Goal: Navigation & Orientation: Understand site structure

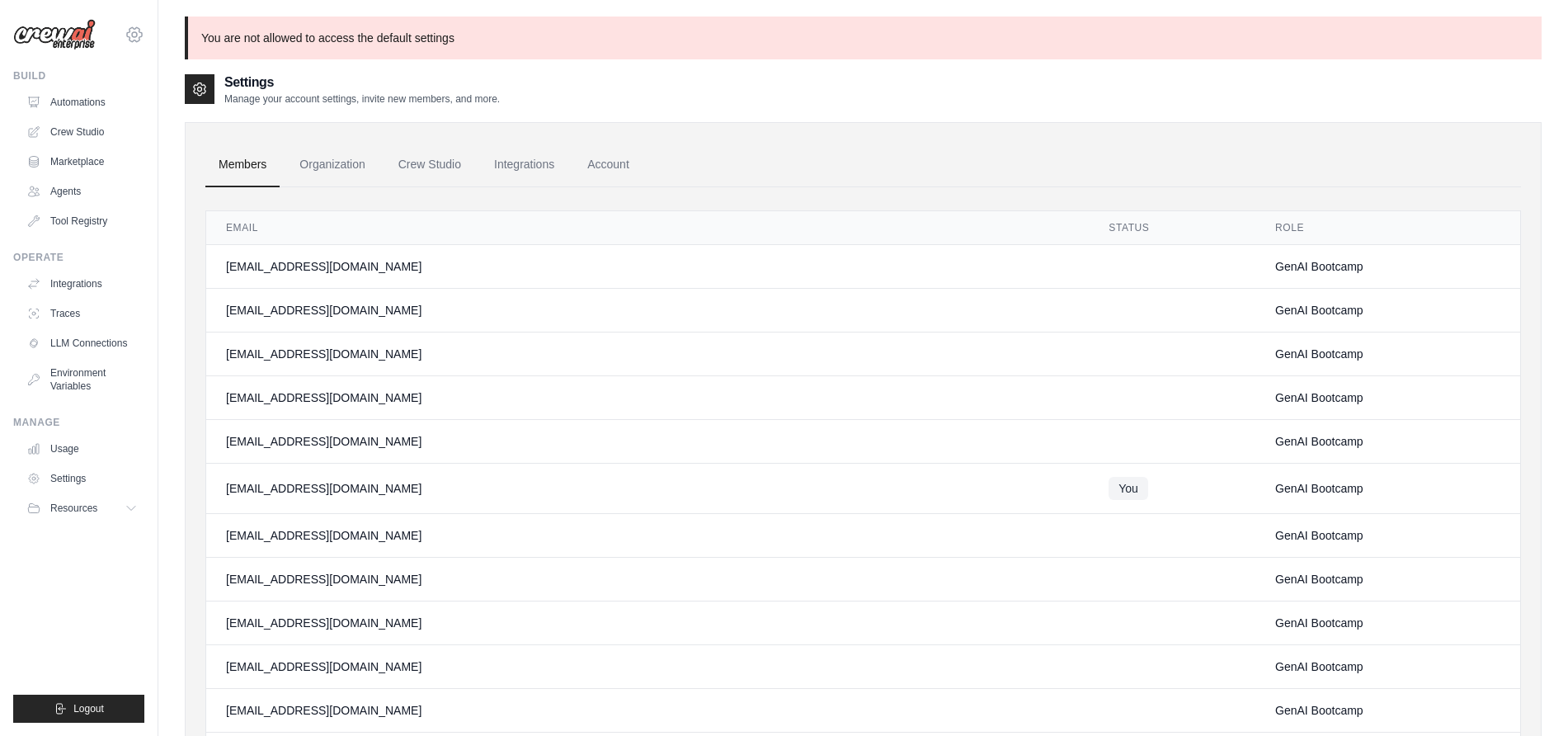
click at [127, 35] on icon at bounding box center [134, 34] width 20 height 20
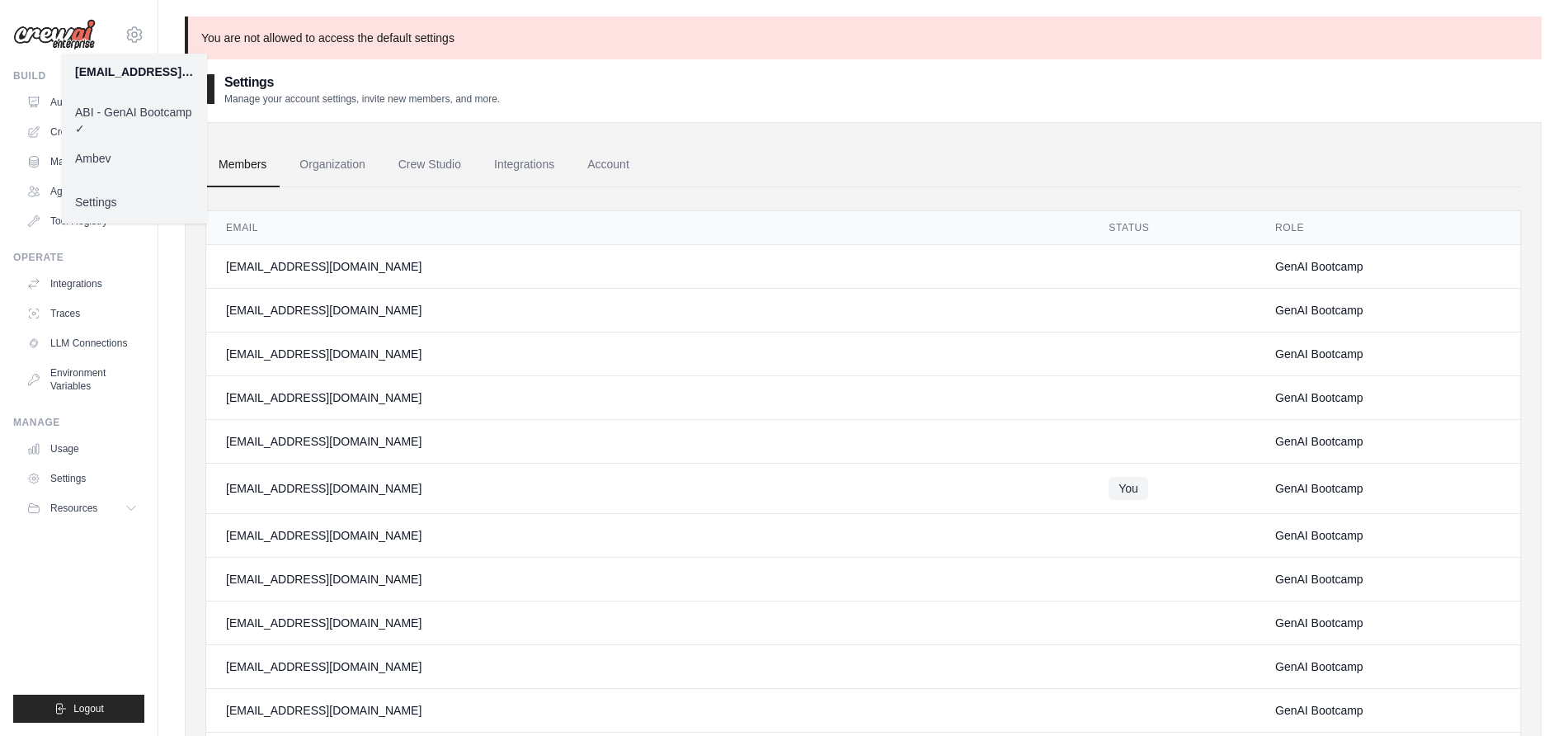
click at [99, 170] on link "Ambev" at bounding box center [135, 158] width 145 height 30
click at [99, 155] on link "Ambev" at bounding box center [135, 158] width 145 height 30
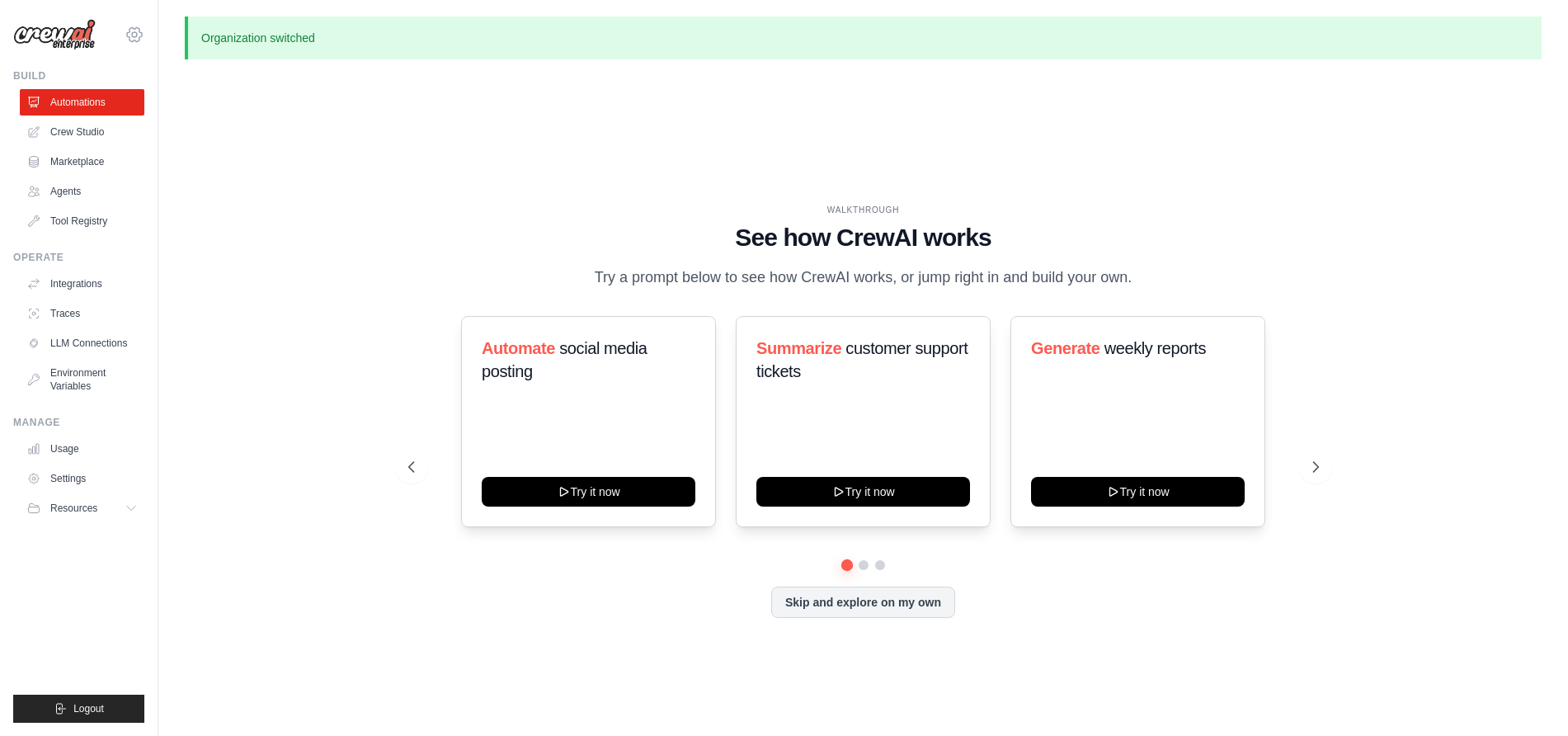
click at [136, 25] on icon at bounding box center [134, 34] width 20 height 20
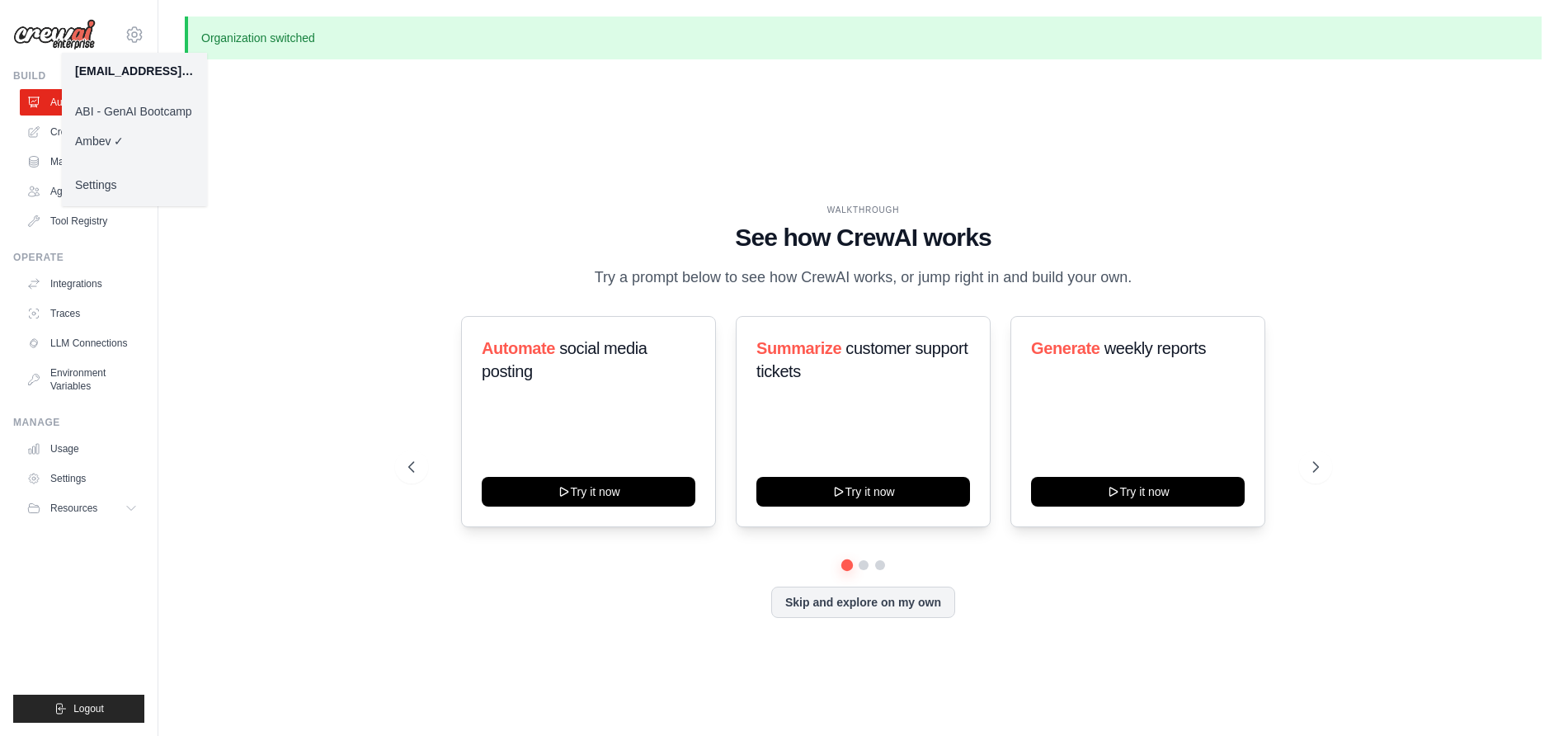
click at [242, 133] on div "WALKTHROUGH See how CrewAI works Try a prompt below to see how CrewAI works, or…" at bounding box center [863, 424] width 1357 height 703
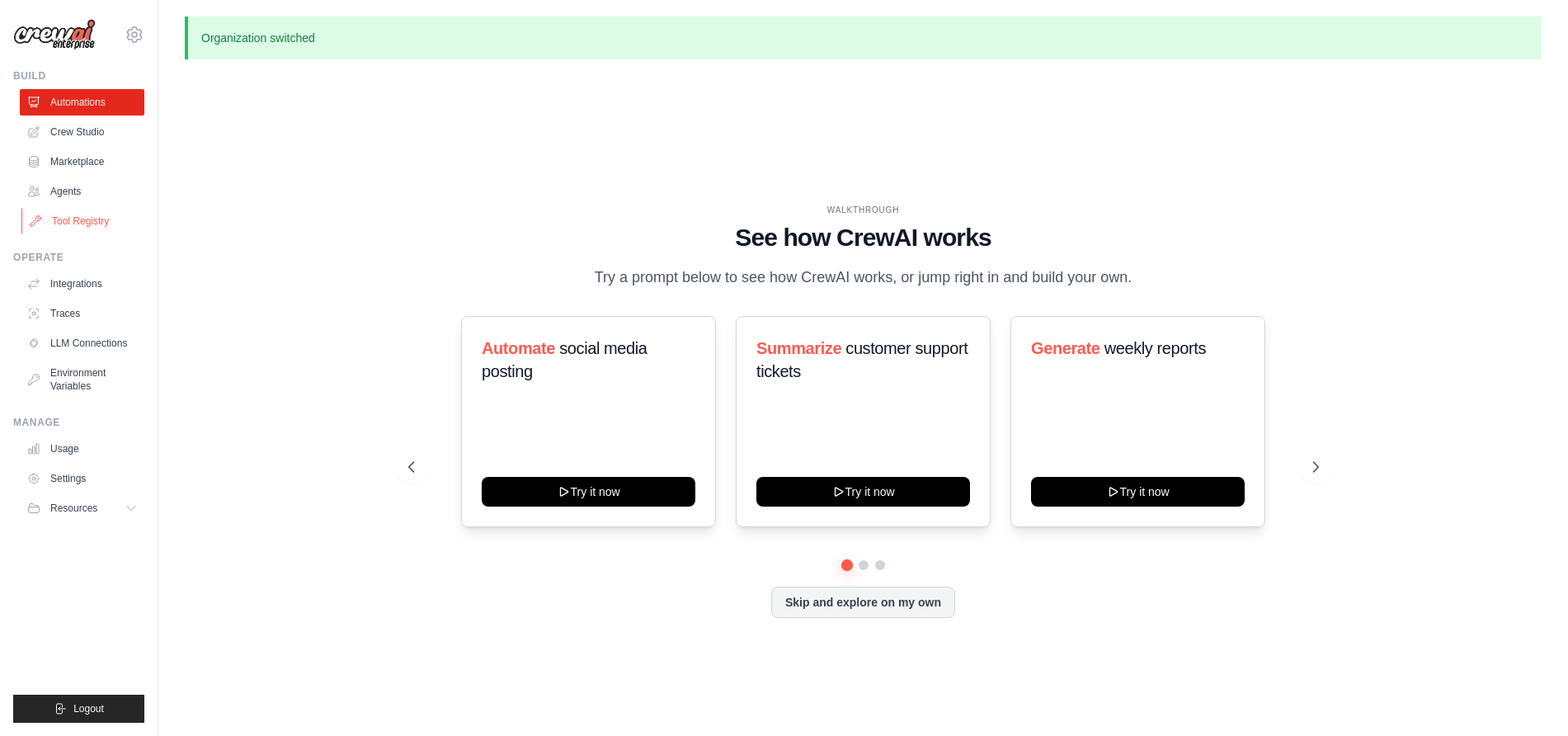
click at [84, 218] on link "Tool Registry" at bounding box center [84, 221] width 125 height 26
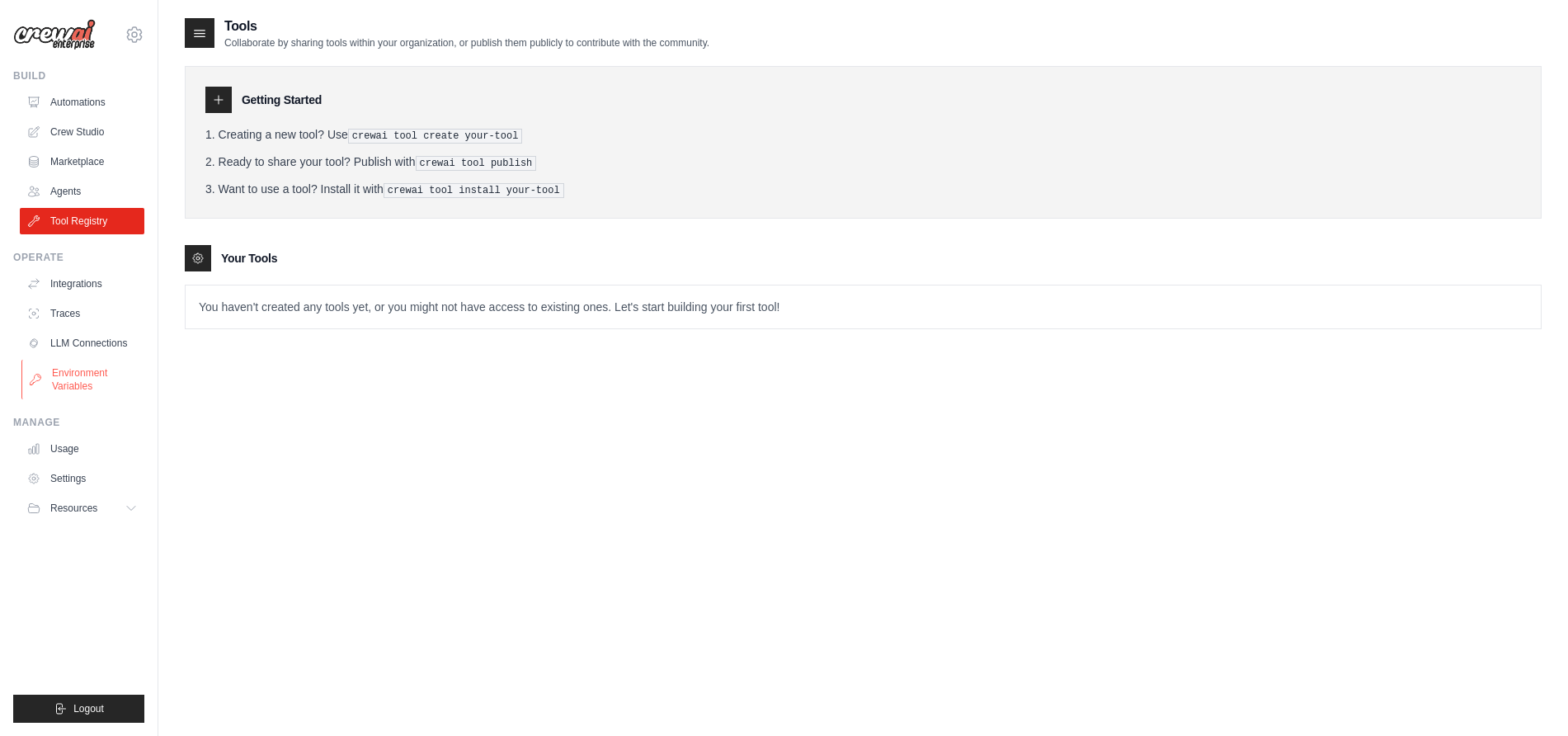
click at [96, 381] on link "Environment Variables" at bounding box center [84, 380] width 125 height 40
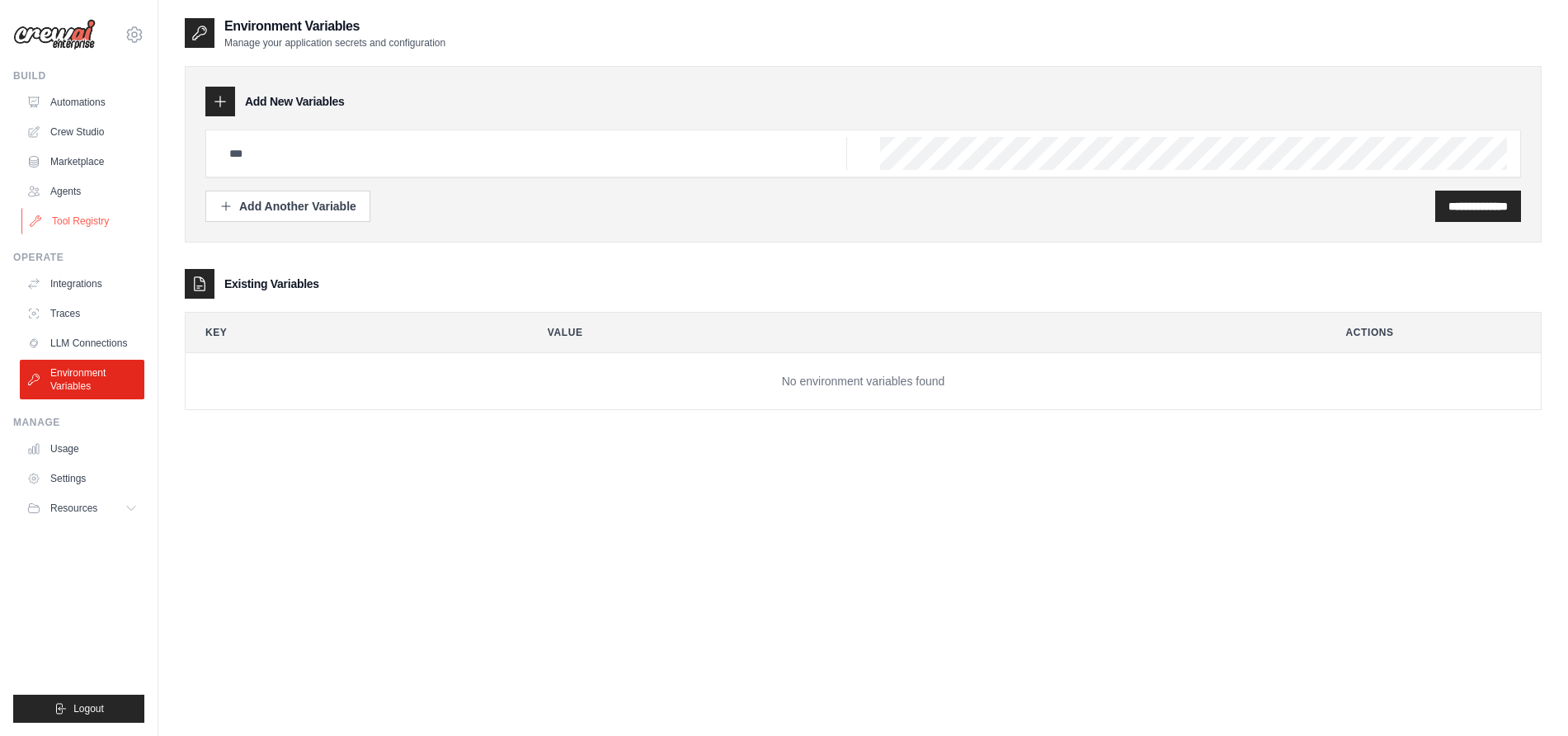
click at [77, 225] on link "Tool Registry" at bounding box center [84, 221] width 125 height 26
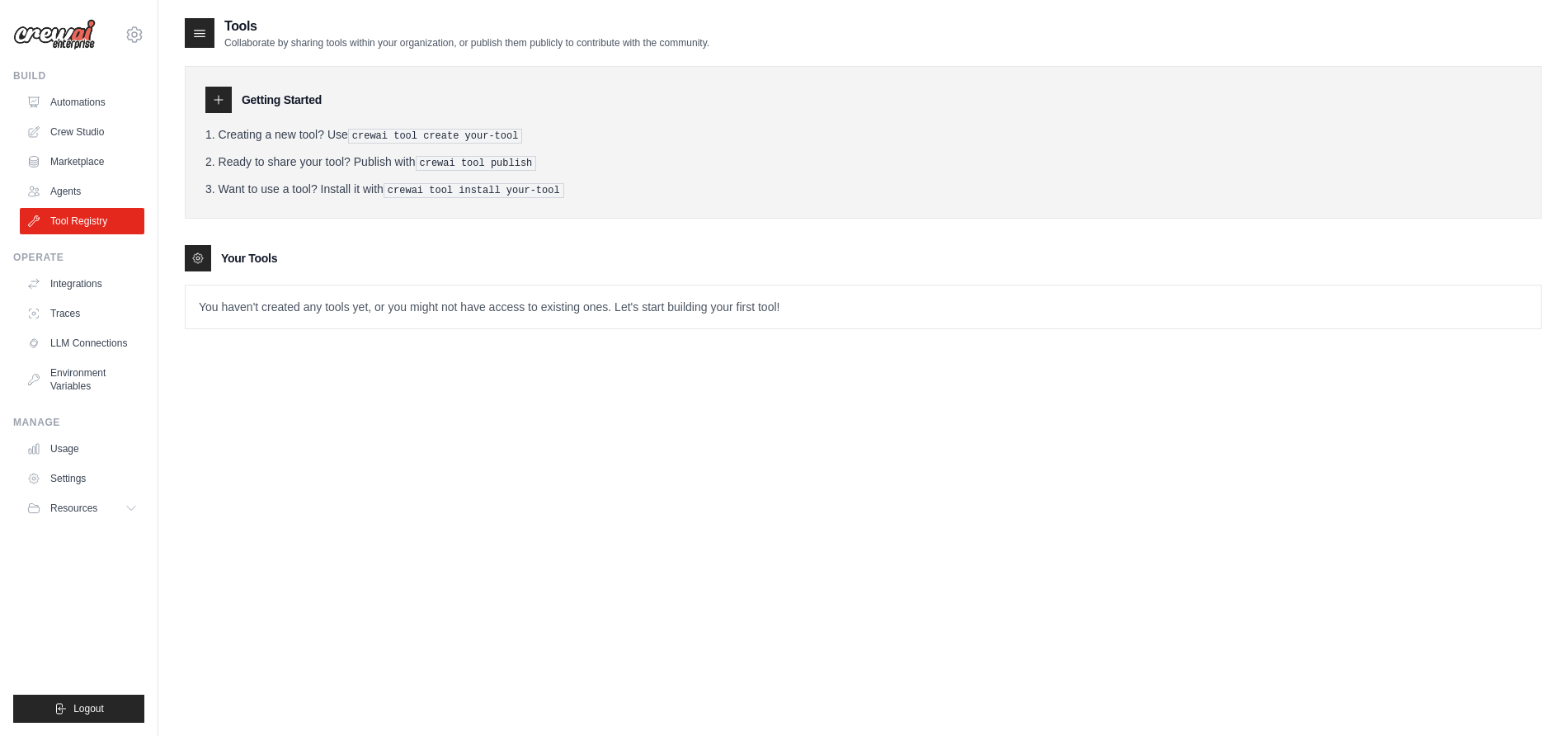
click at [74, 184] on link "Agents" at bounding box center [82, 192] width 125 height 26
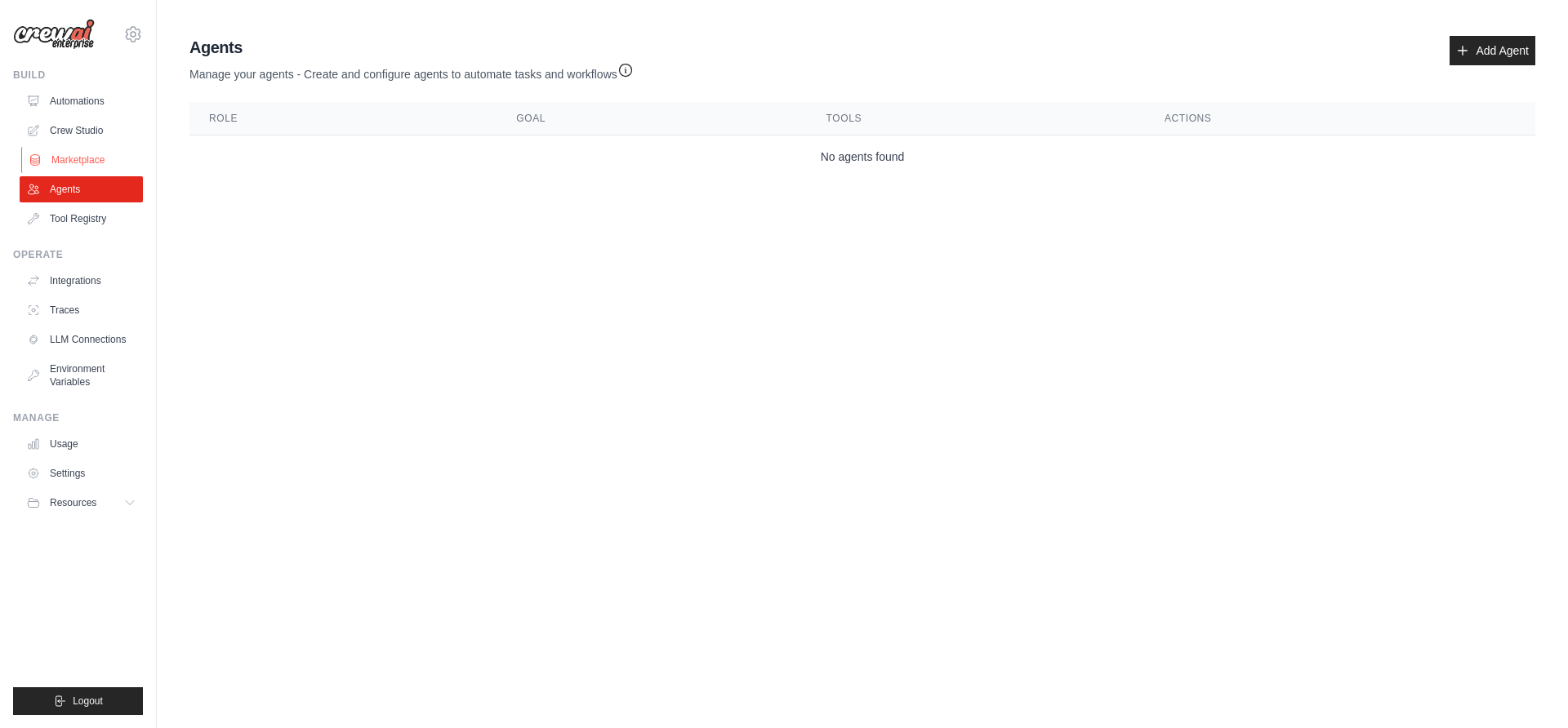
click at [75, 160] on link "Marketplace" at bounding box center [83, 160] width 123 height 26
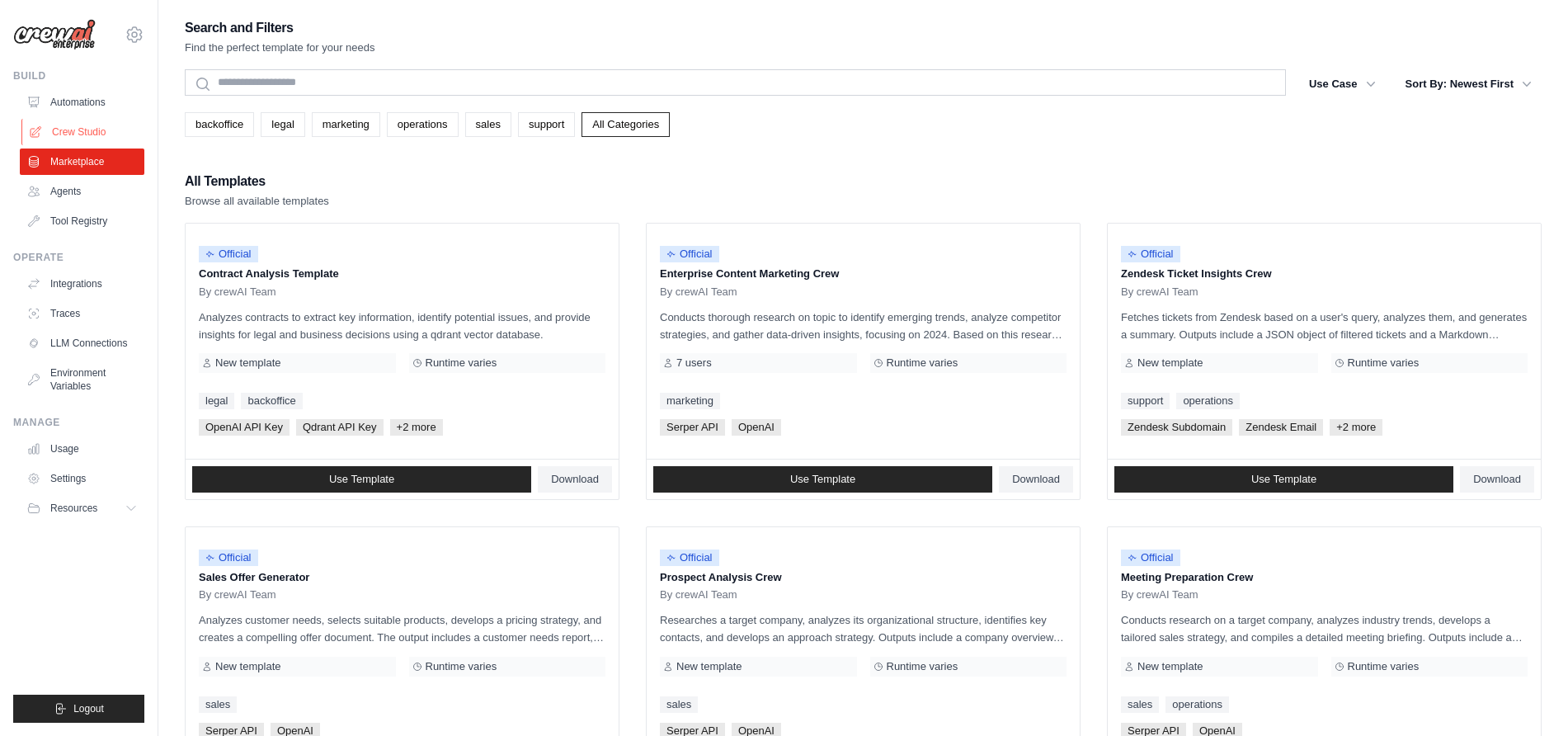
click at [77, 128] on link "Crew Studio" at bounding box center [84, 132] width 125 height 26
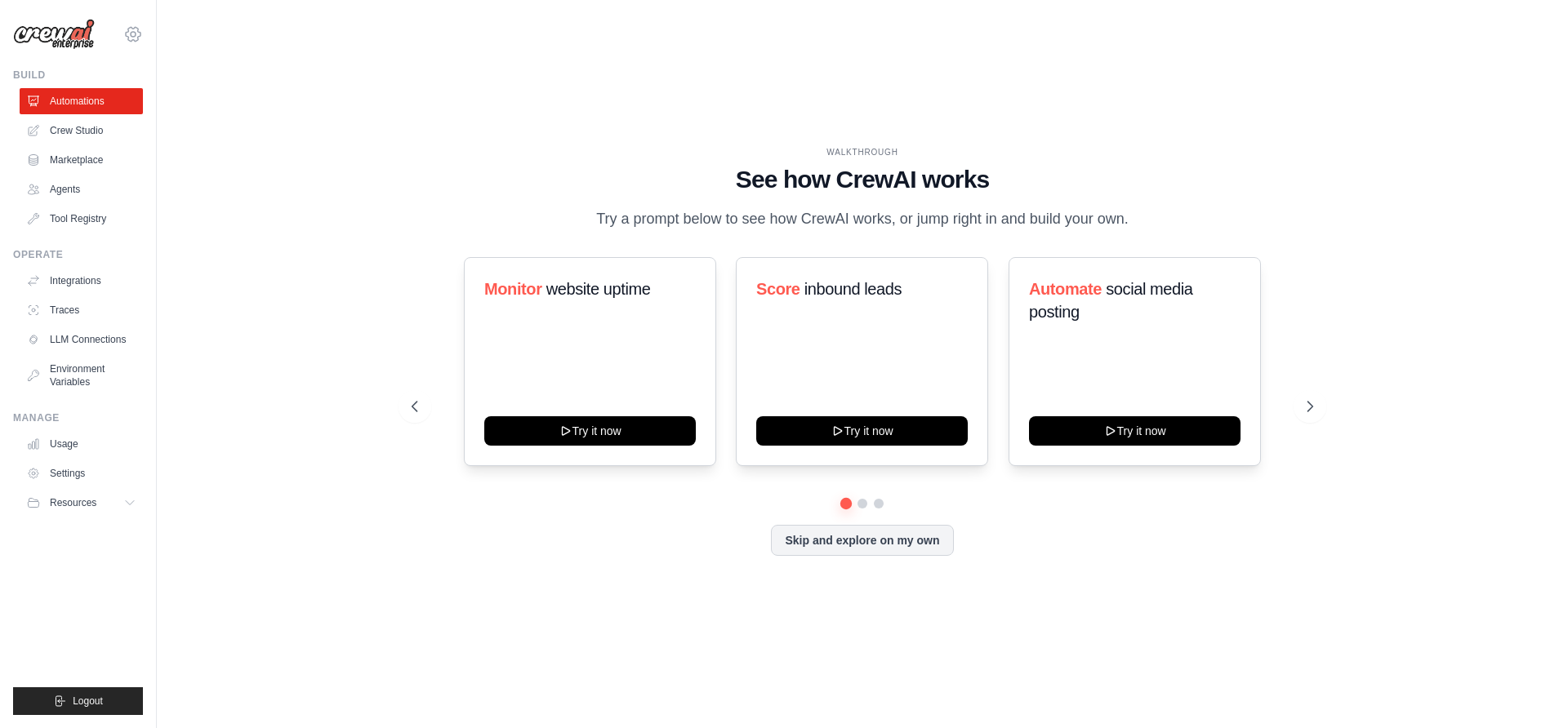
click at [137, 31] on icon at bounding box center [133, 34] width 19 height 19
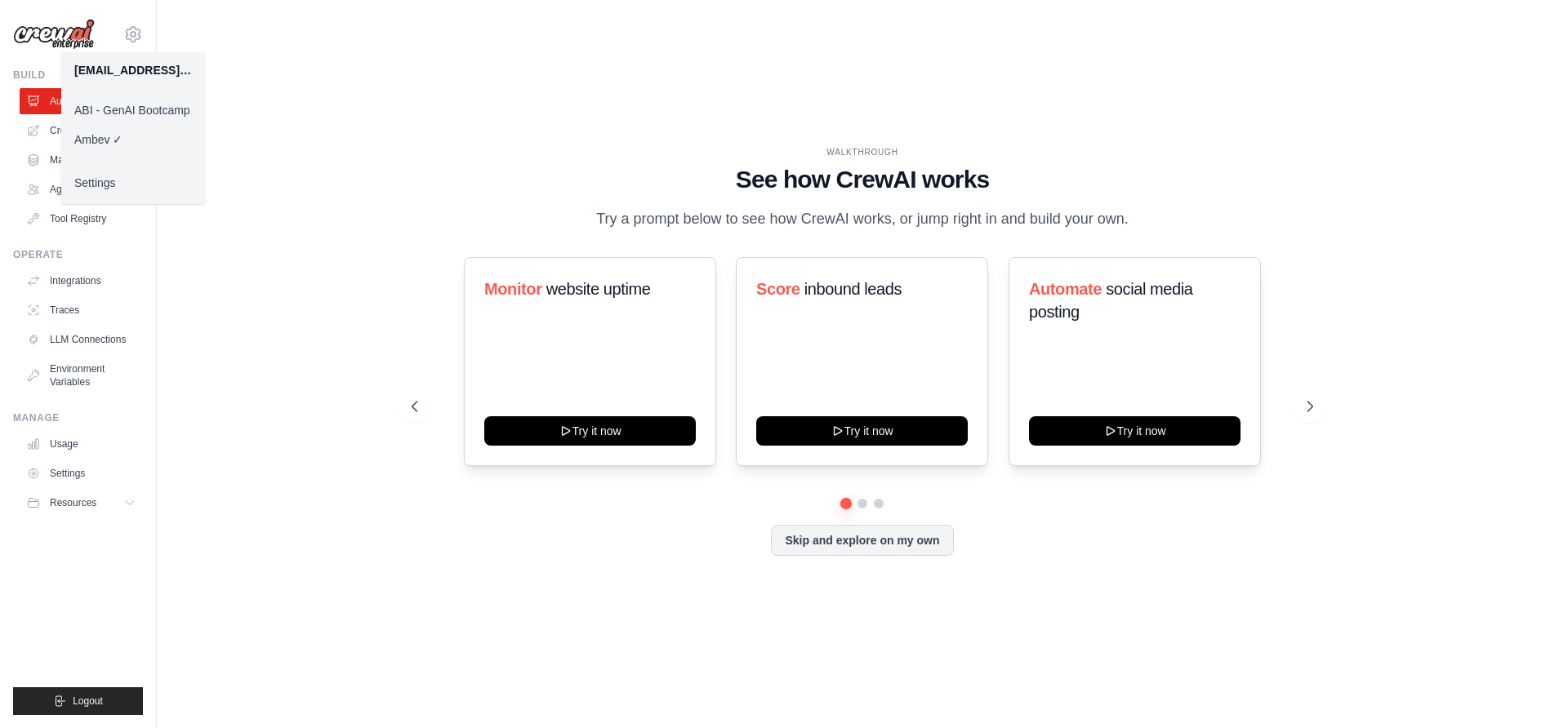
click at [114, 108] on link "ABI - GenAI Bootcamp" at bounding box center [134, 110] width 144 height 29
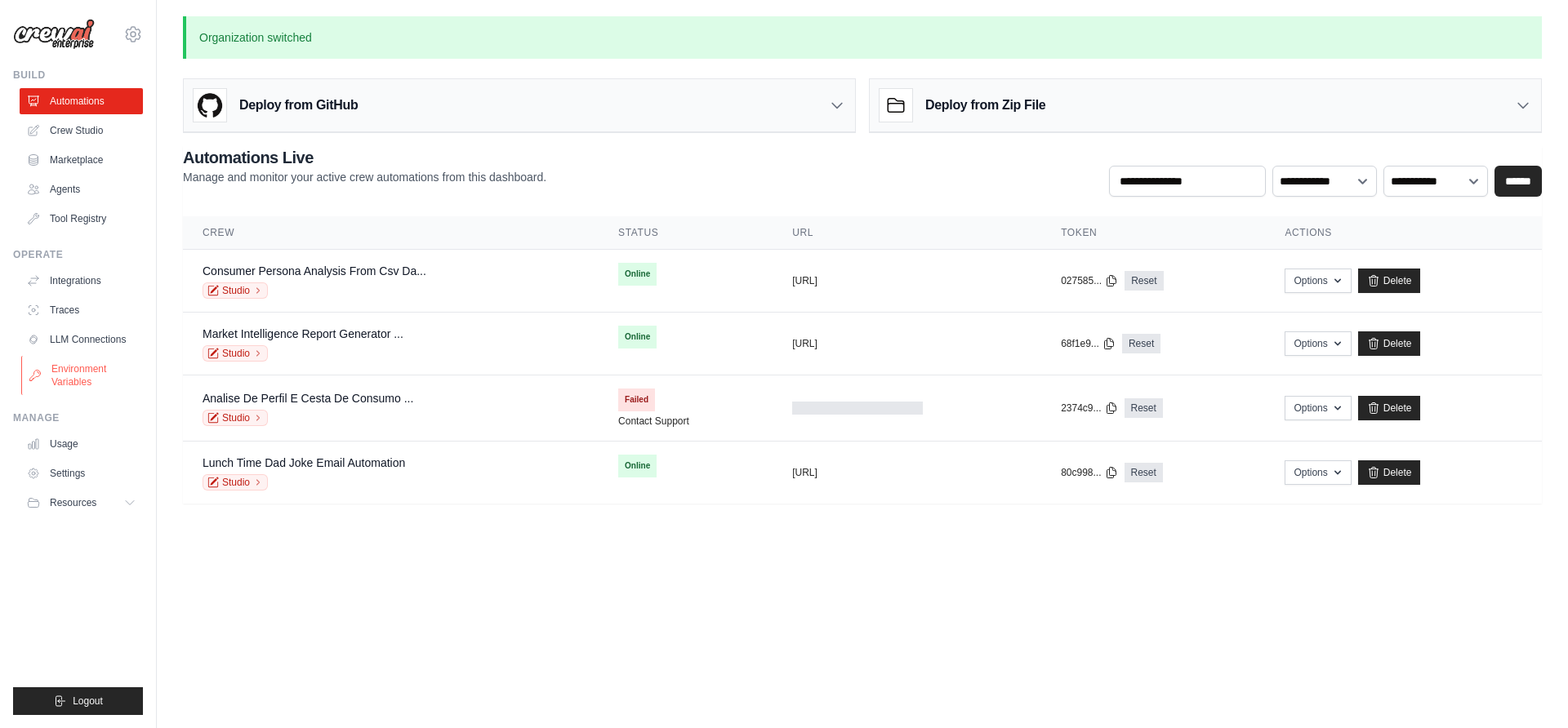
click at [90, 379] on link "Environment Variables" at bounding box center [83, 376] width 123 height 40
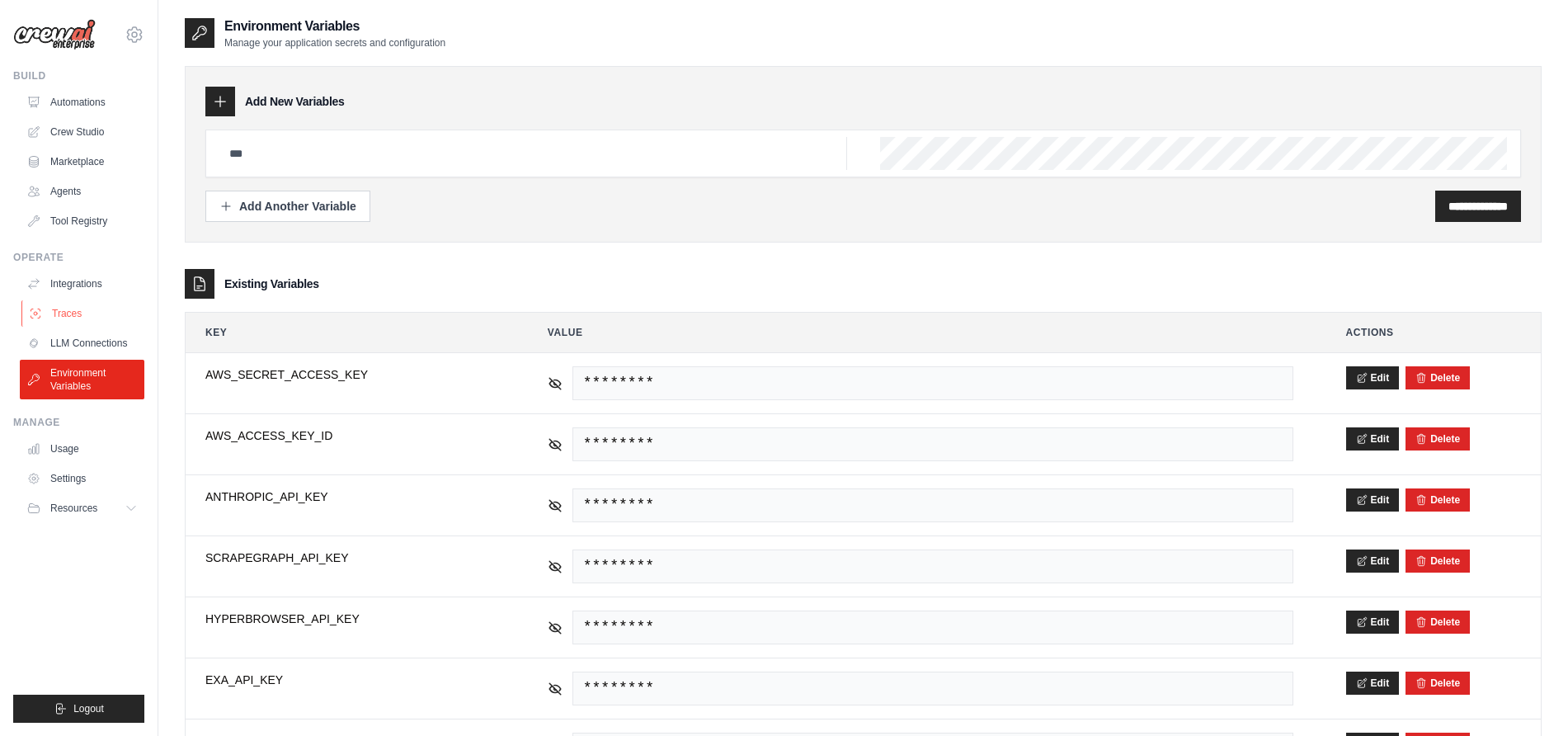
click at [73, 309] on link "Traces" at bounding box center [84, 314] width 125 height 26
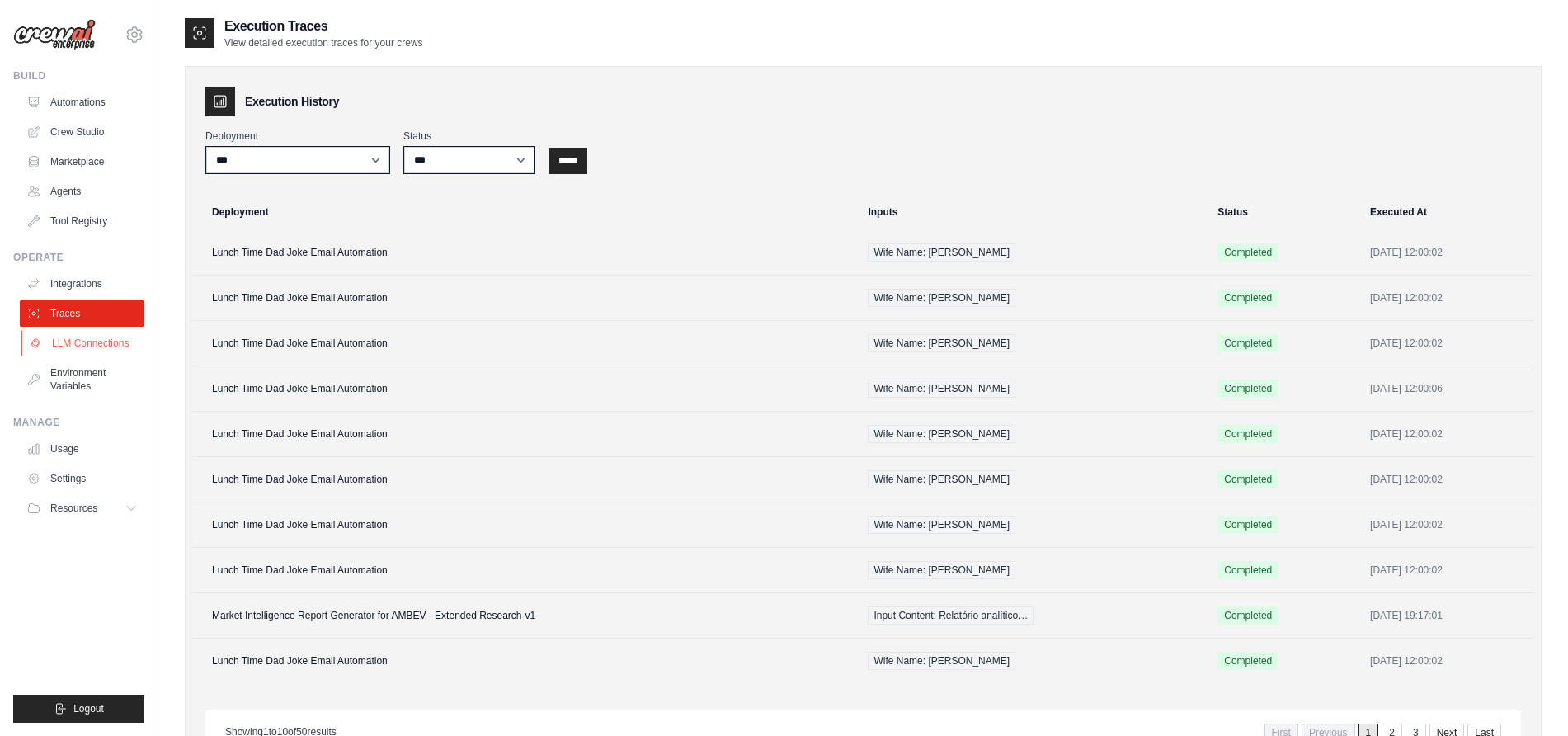
click at [82, 347] on link "LLM Connections" at bounding box center [84, 343] width 125 height 26
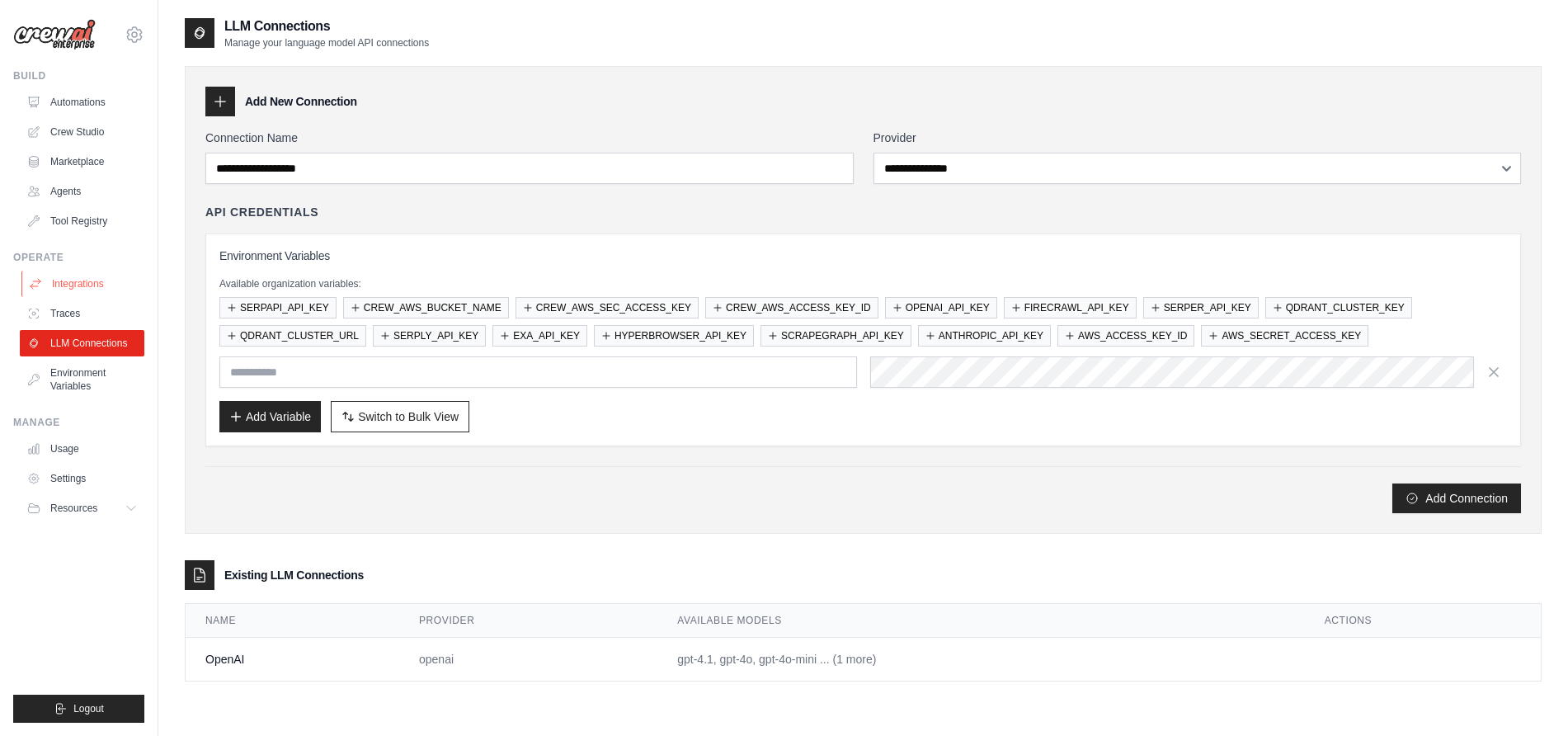
click at [70, 275] on link "Integrations" at bounding box center [84, 284] width 125 height 26
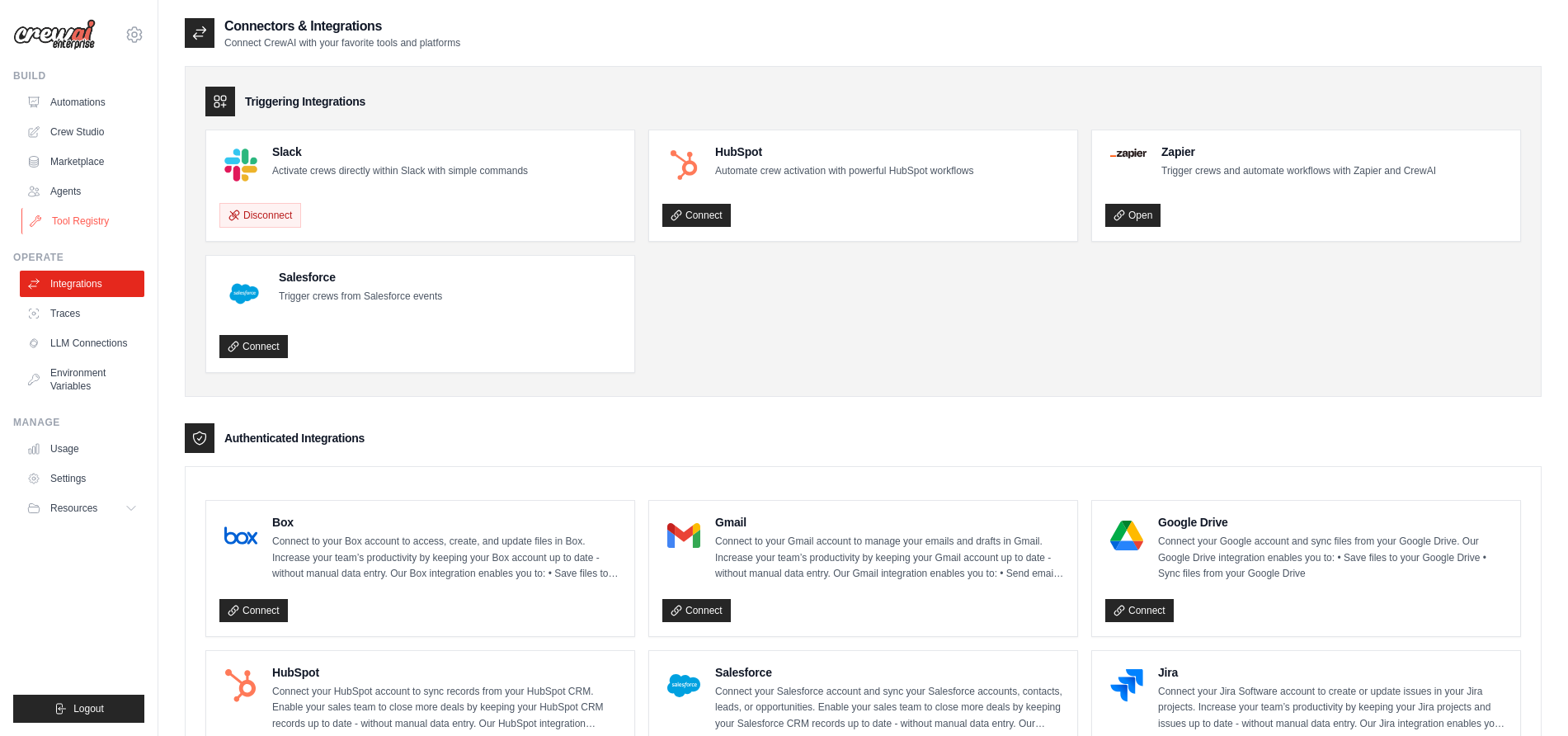
click at [73, 217] on link "Tool Registry" at bounding box center [84, 221] width 125 height 26
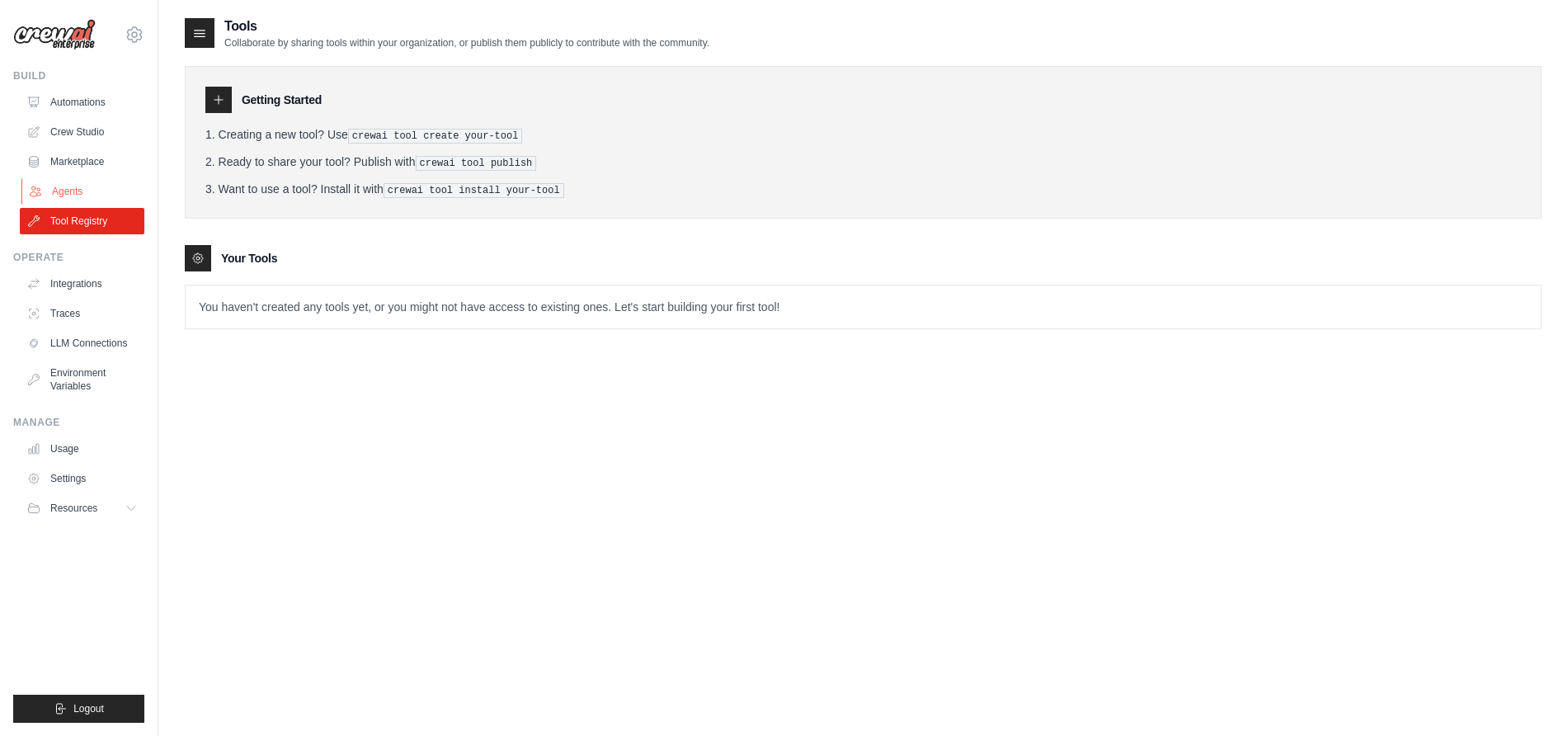
click at [71, 191] on link "Agents" at bounding box center [84, 192] width 125 height 26
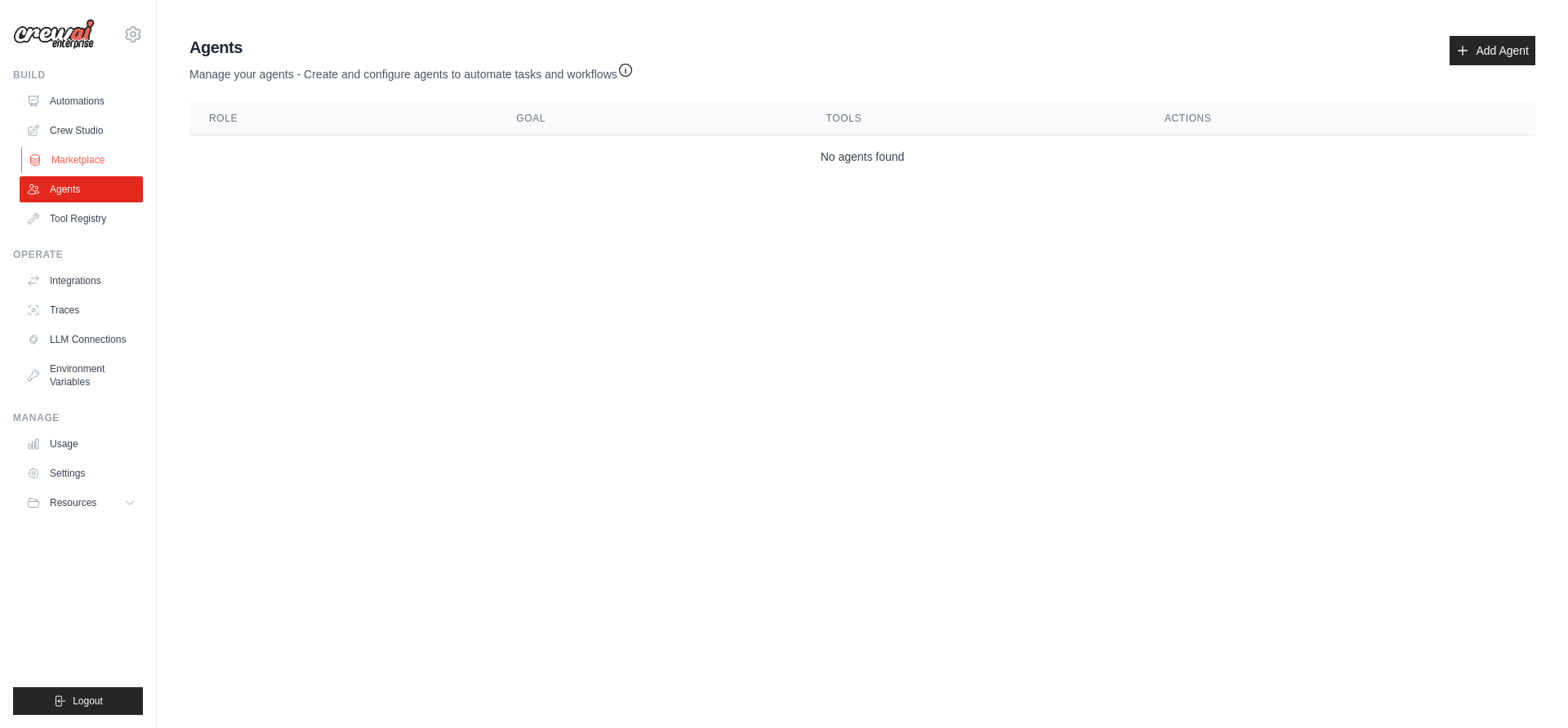
click at [69, 156] on link "Marketplace" at bounding box center [83, 160] width 123 height 26
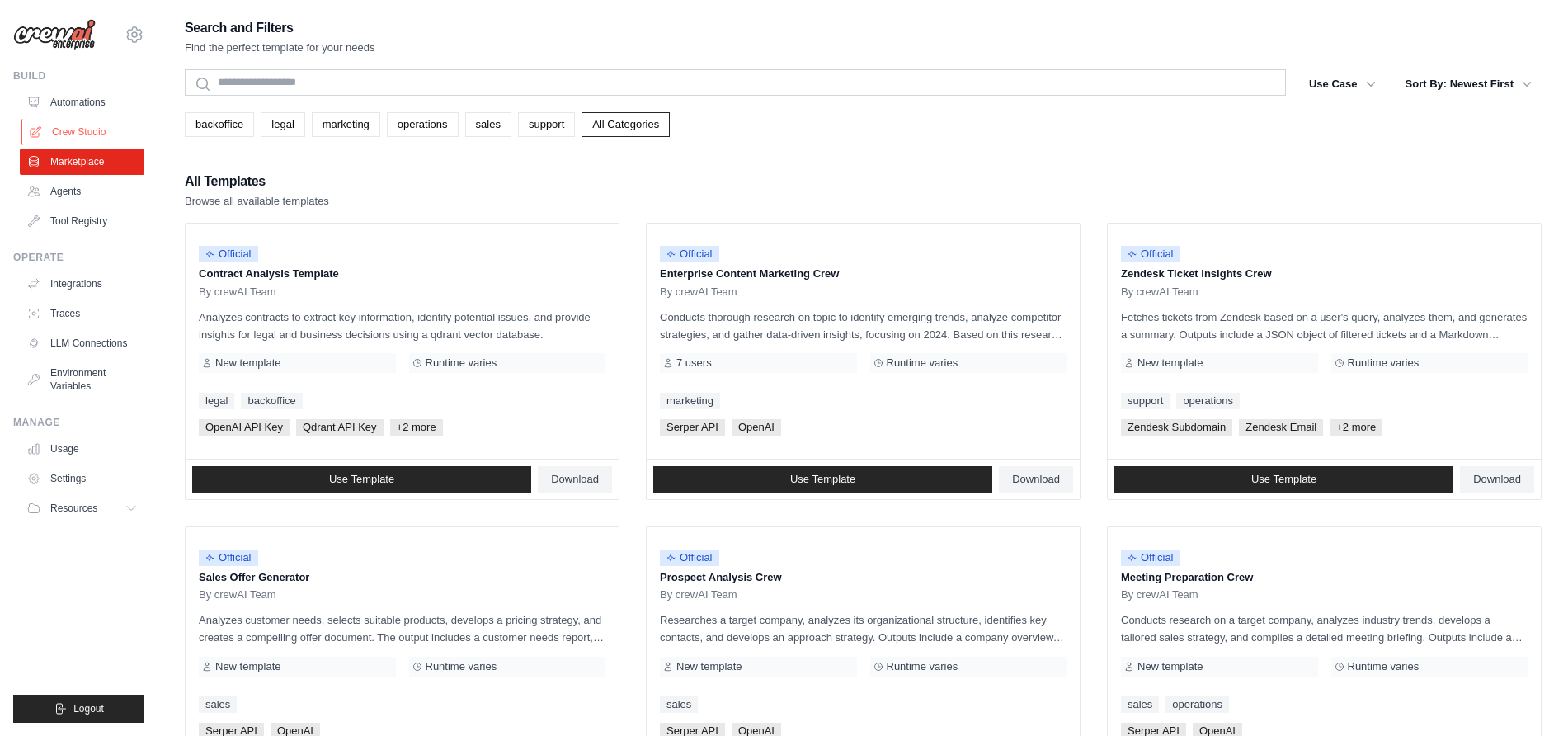
click at [70, 127] on link "Crew Studio" at bounding box center [84, 132] width 125 height 26
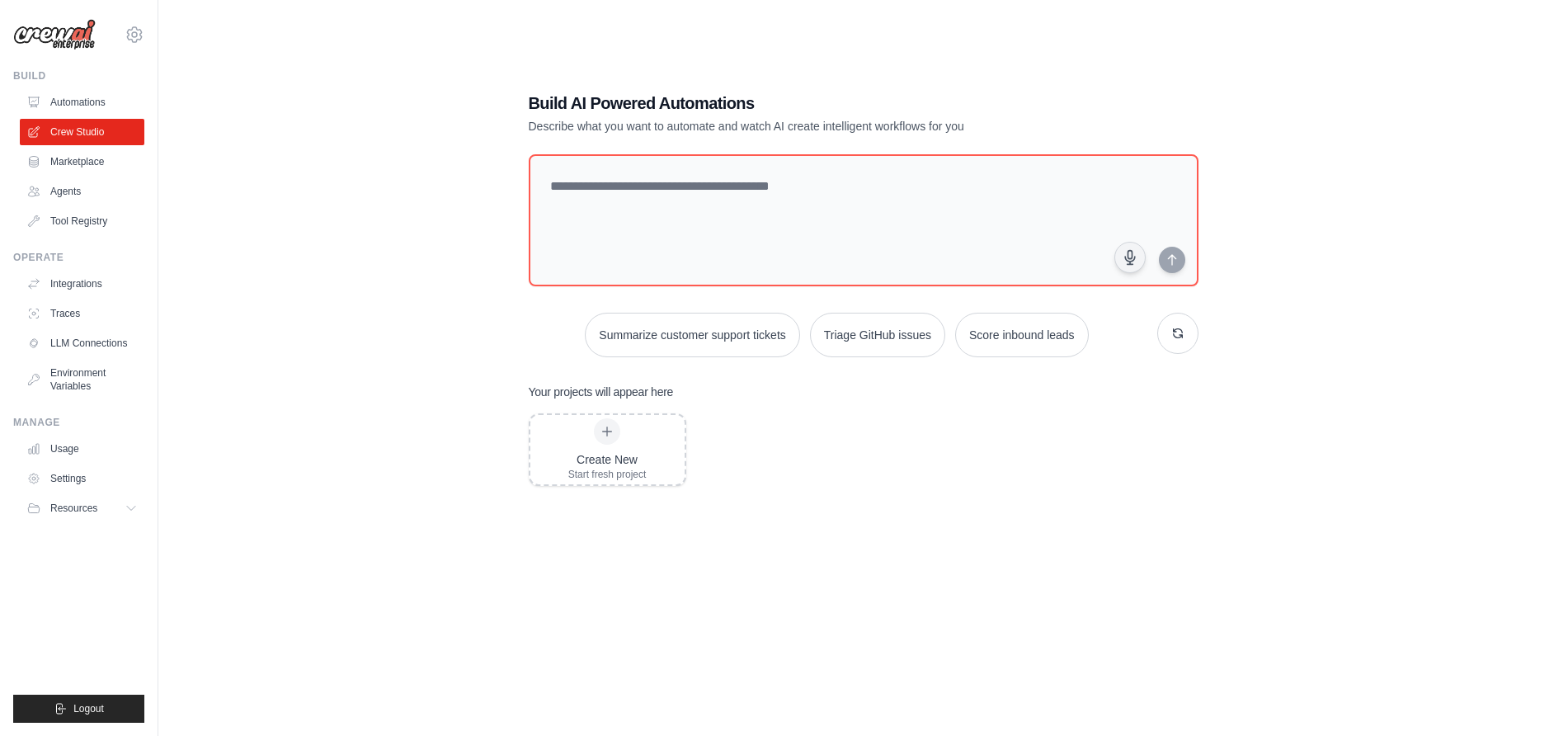
click at [71, 96] on link "Automations" at bounding box center [82, 102] width 125 height 26
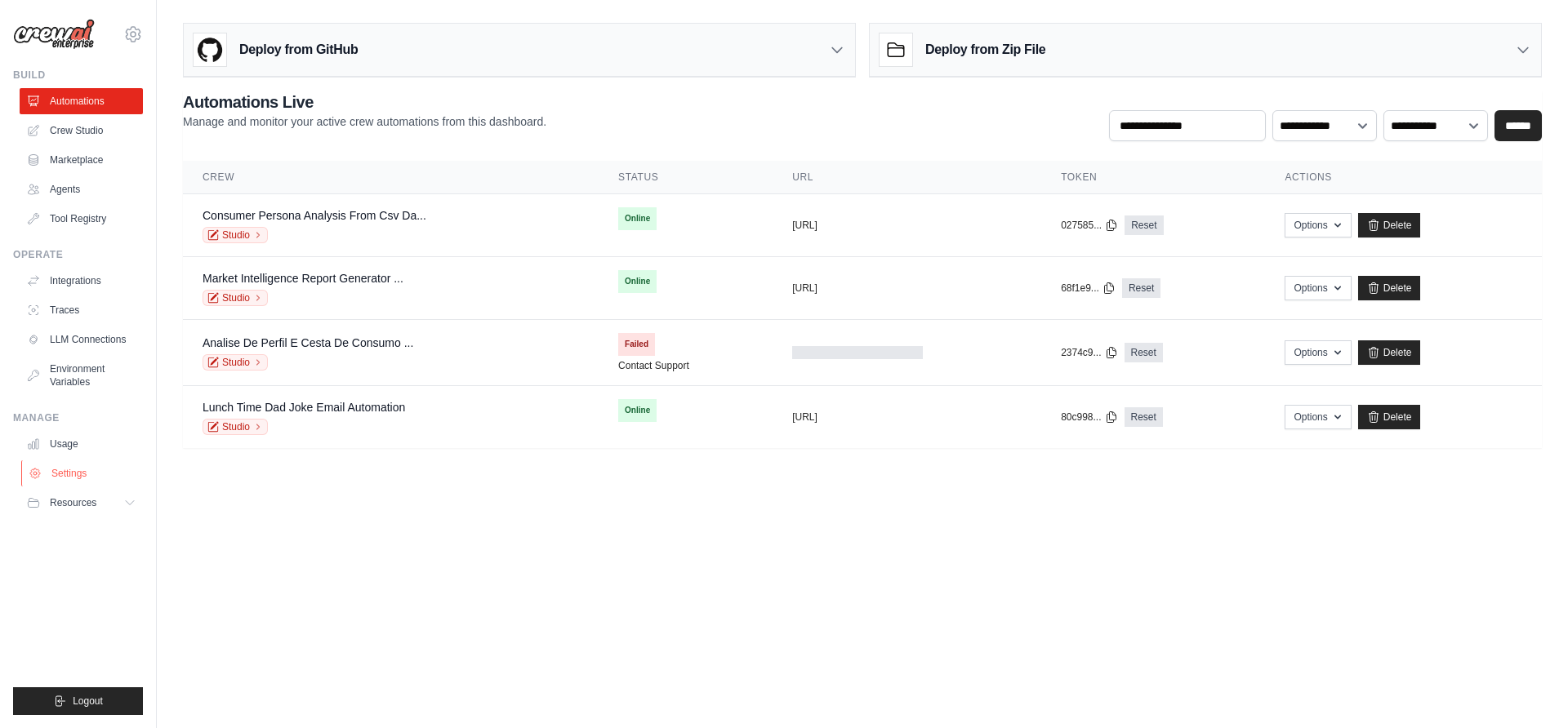
click at [69, 466] on link "Settings" at bounding box center [83, 473] width 123 height 26
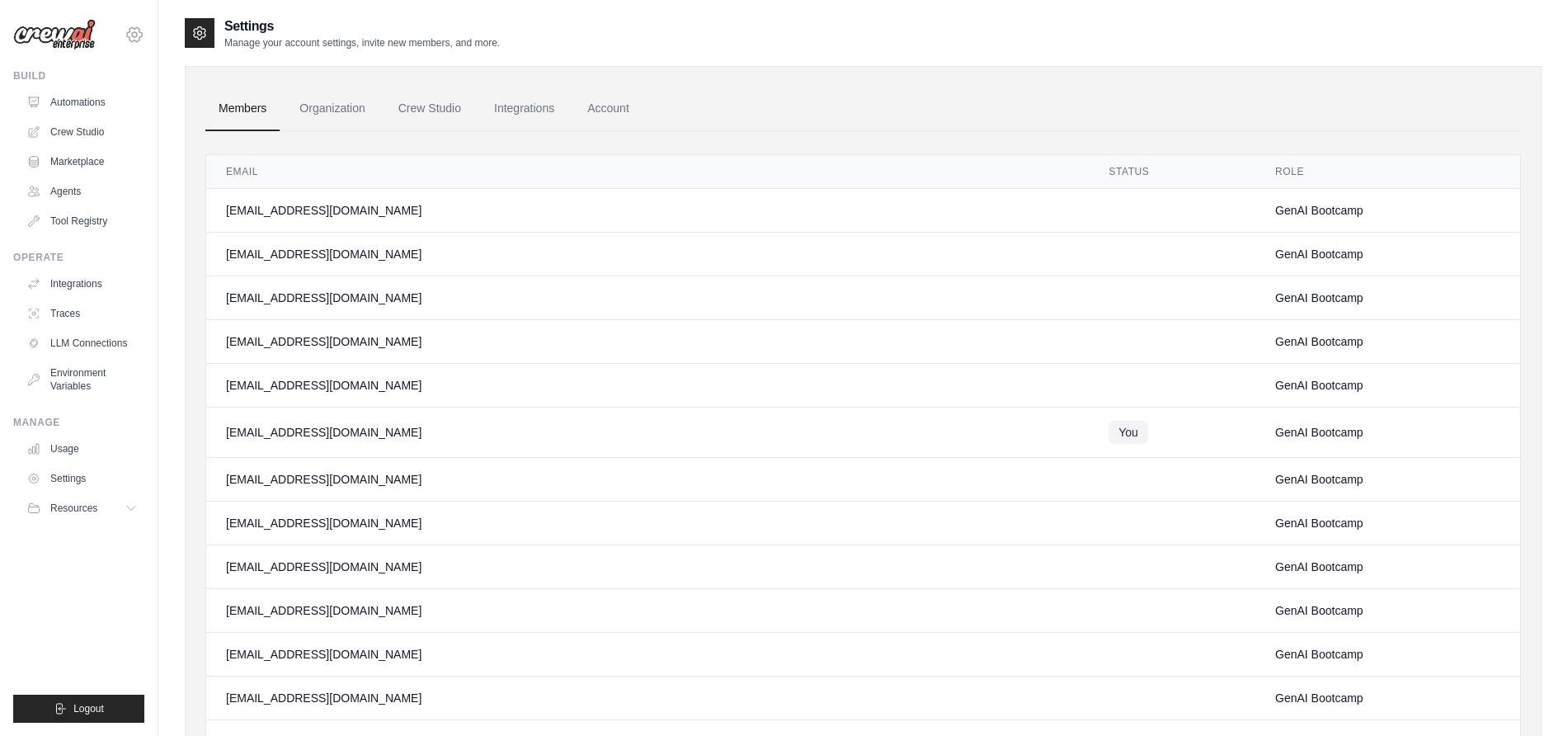
click at [126, 35] on icon at bounding box center [134, 34] width 20 height 20
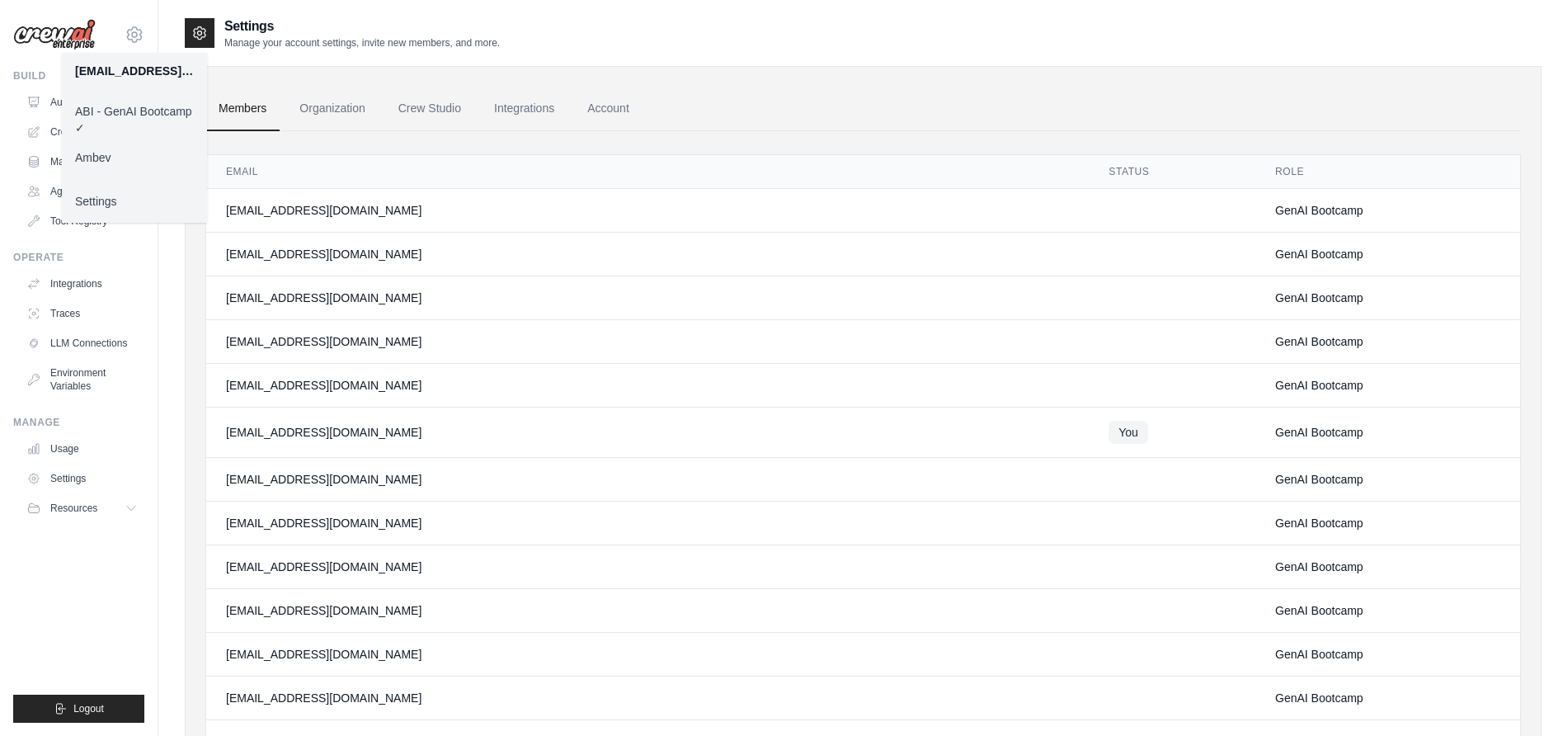
click at [113, 158] on link "Ambev" at bounding box center [135, 157] width 145 height 30
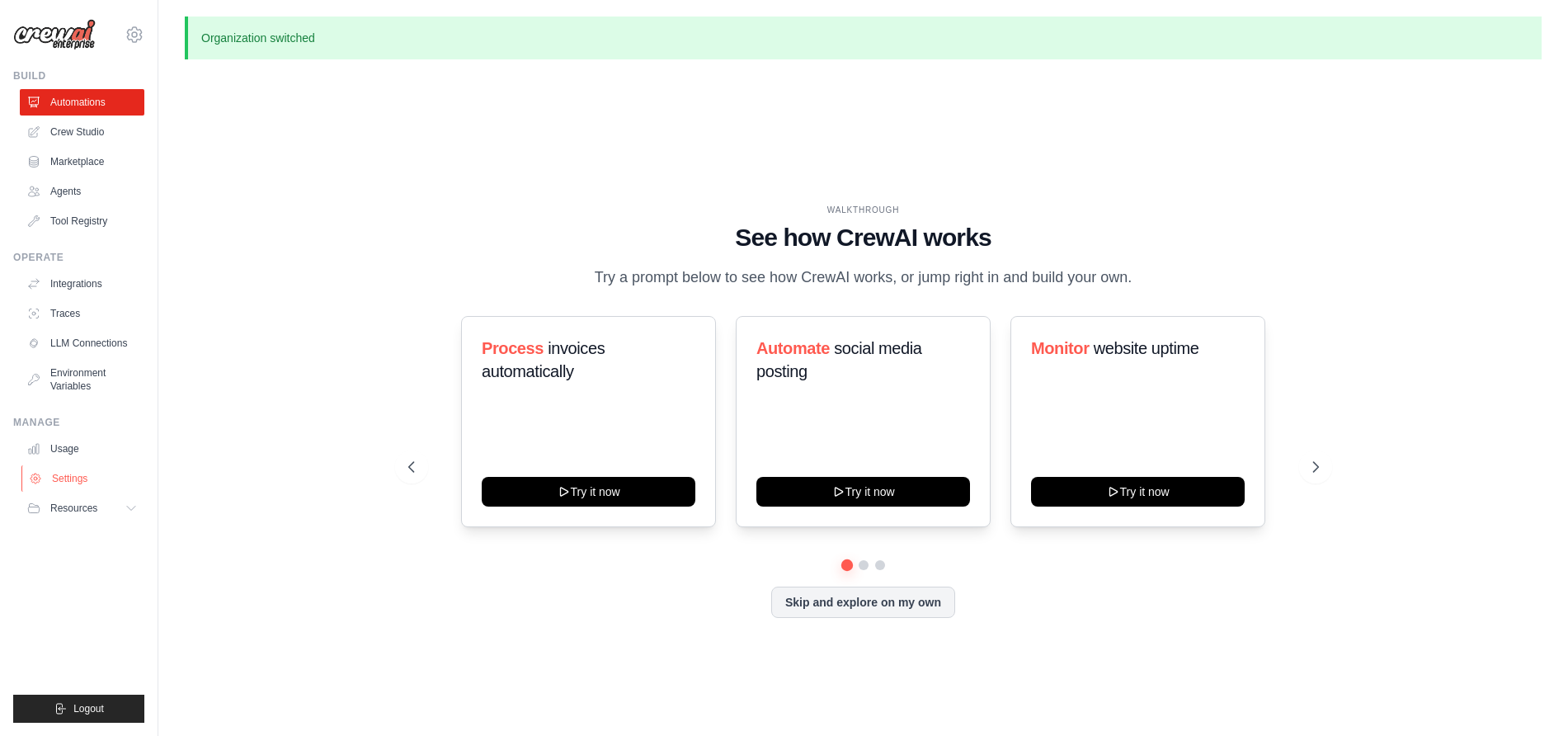
click at [69, 470] on link "Settings" at bounding box center [84, 478] width 125 height 26
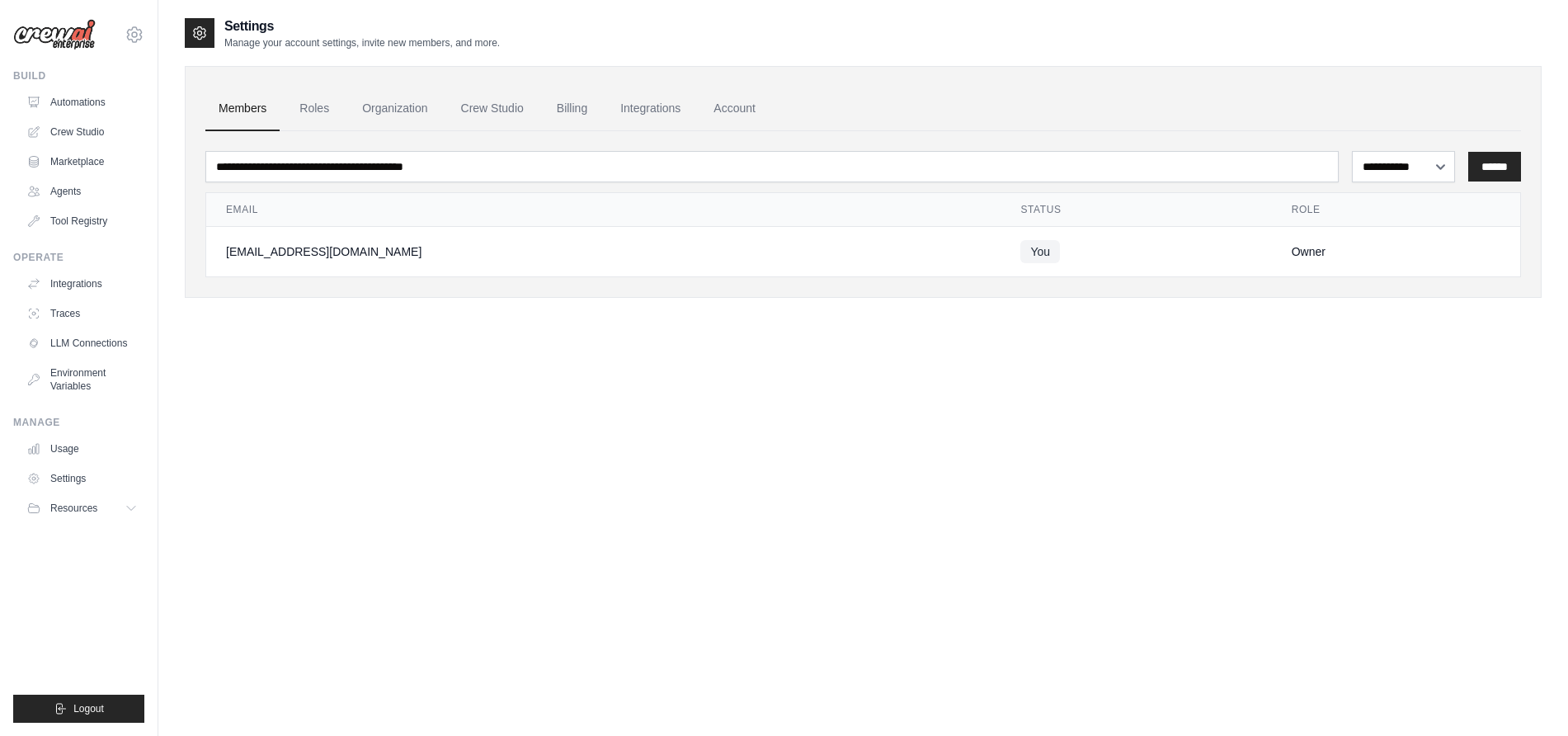
click at [1296, 252] on div "Owner" at bounding box center [1396, 252] width 208 height 17
click at [197, 26] on icon at bounding box center [200, 33] width 17 height 17
click at [135, 33] on icon at bounding box center [134, 34] width 20 height 20
click at [113, 198] on link "Settings" at bounding box center [135, 185] width 145 height 30
